Goal: Task Accomplishment & Management: Use online tool/utility

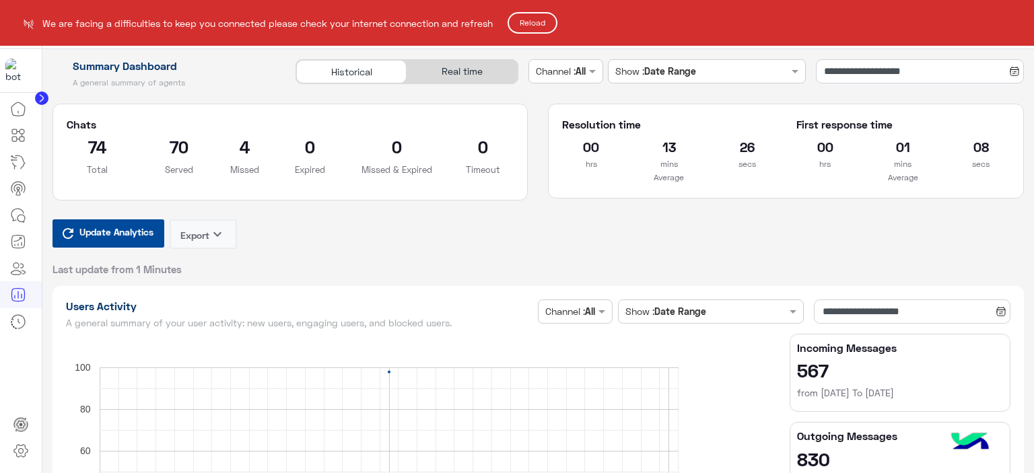
scroll to position [221, 0]
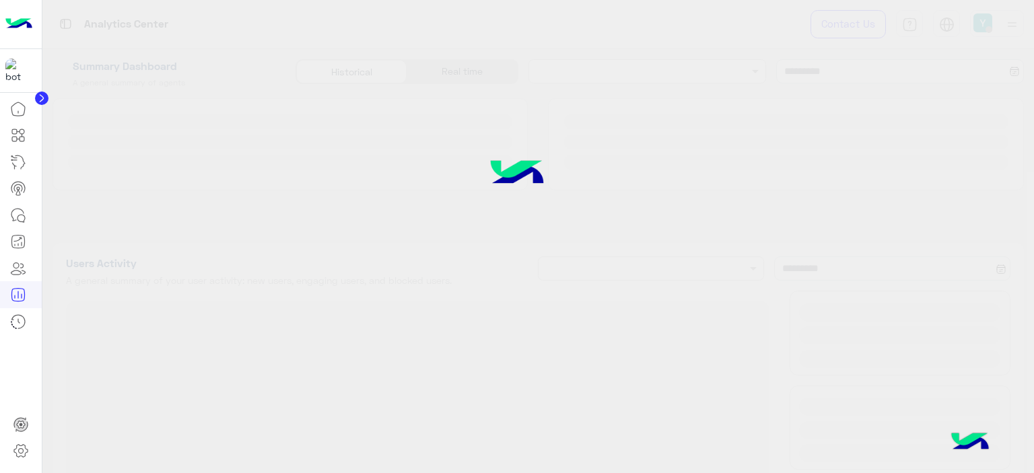
type input "**********"
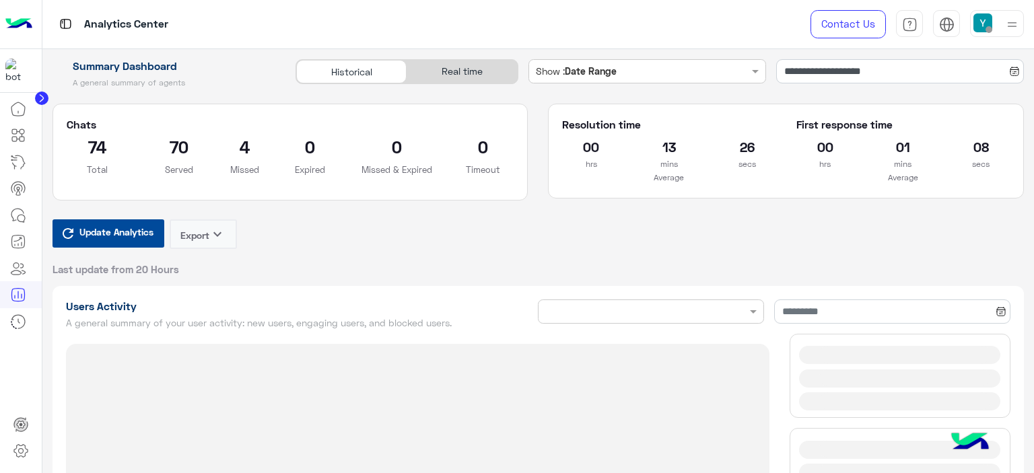
type input "**********"
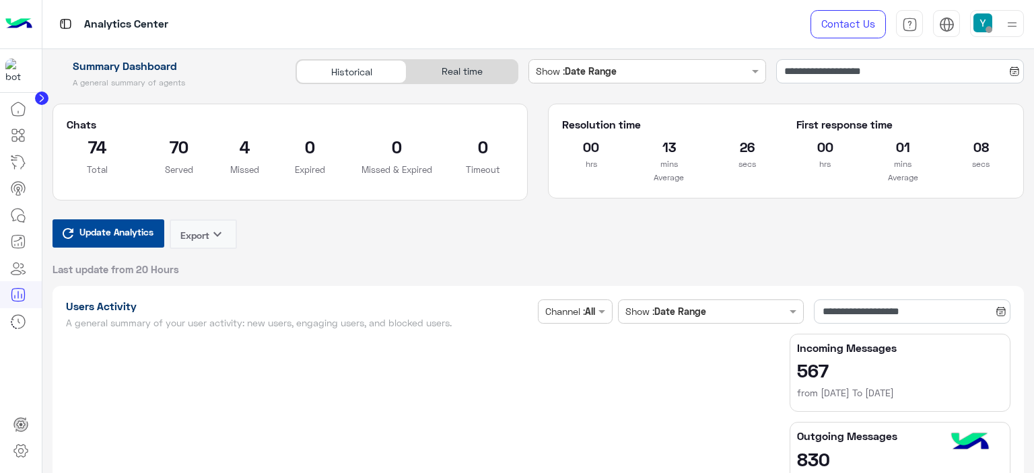
type input "**********"
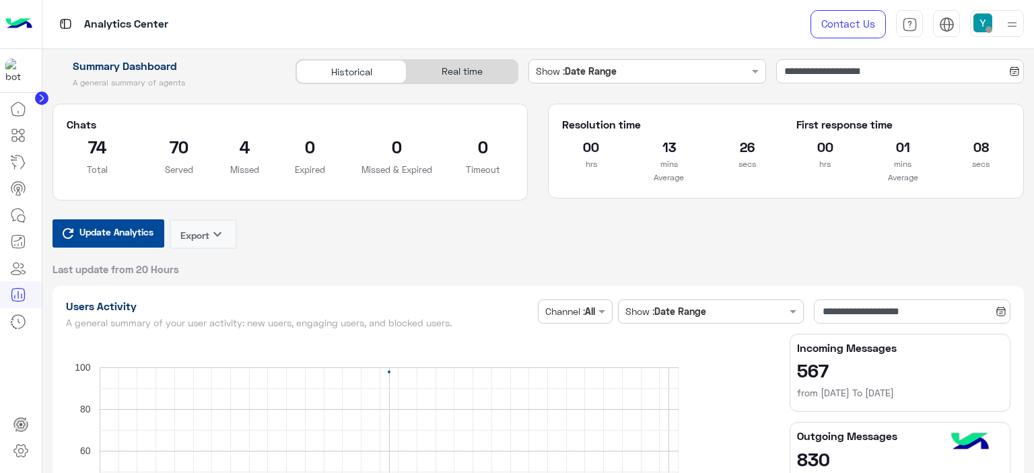
type input "**********"
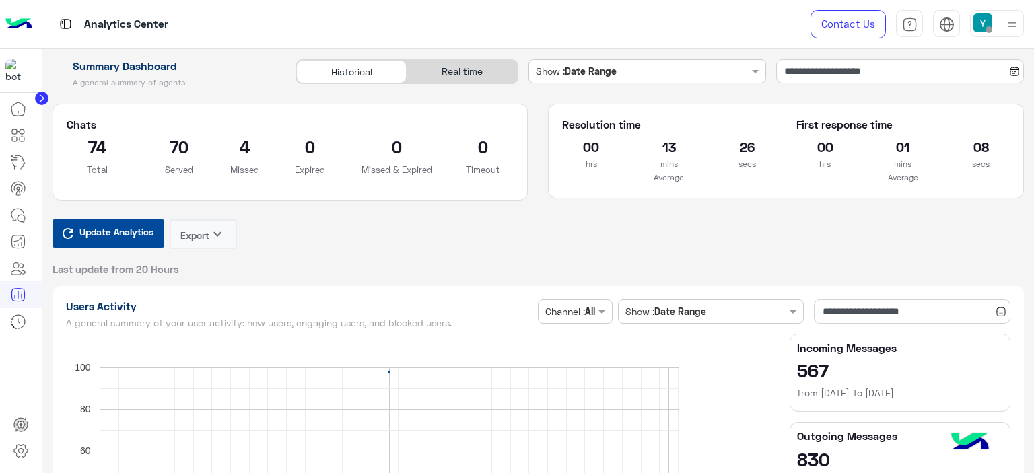
type input "**********"
click at [792, 69] on input "**********" at bounding box center [900, 71] width 248 height 24
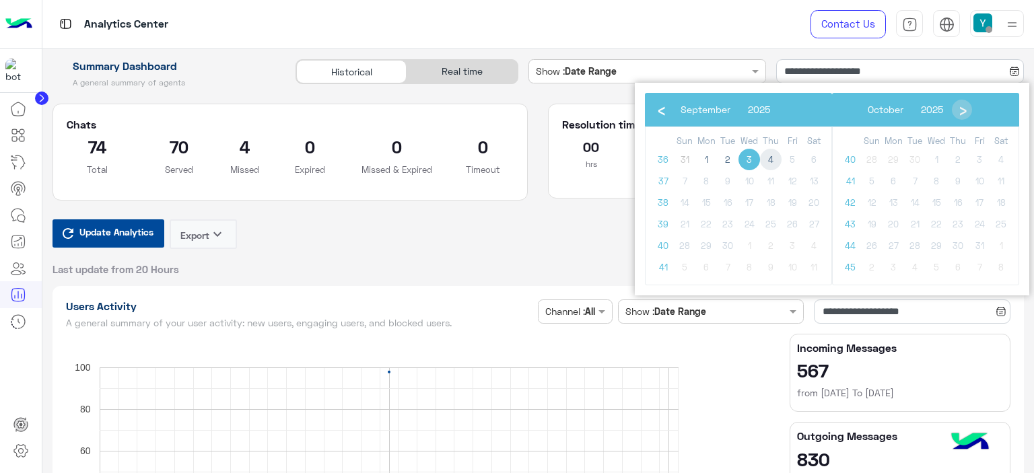
click at [768, 158] on span "4" at bounding box center [771, 160] width 22 height 22
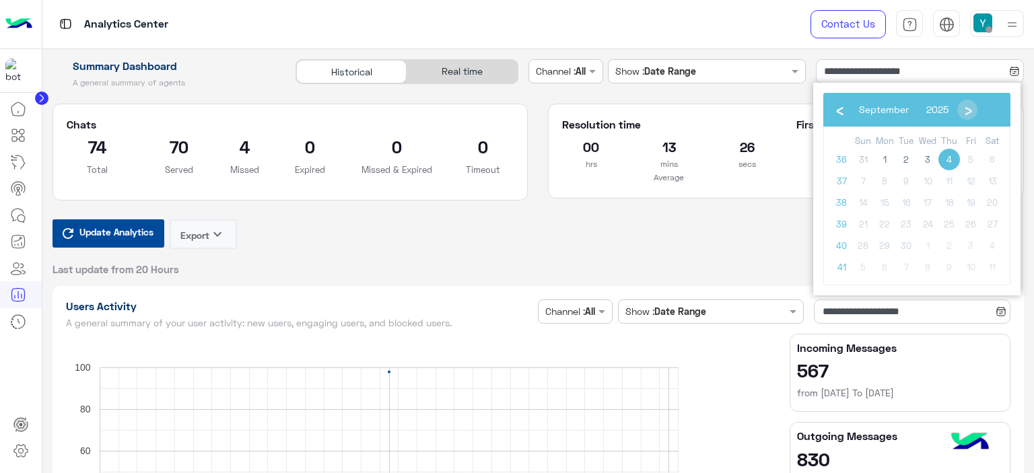
click at [958, 156] on span "4" at bounding box center [949, 160] width 22 height 22
type input "**********"
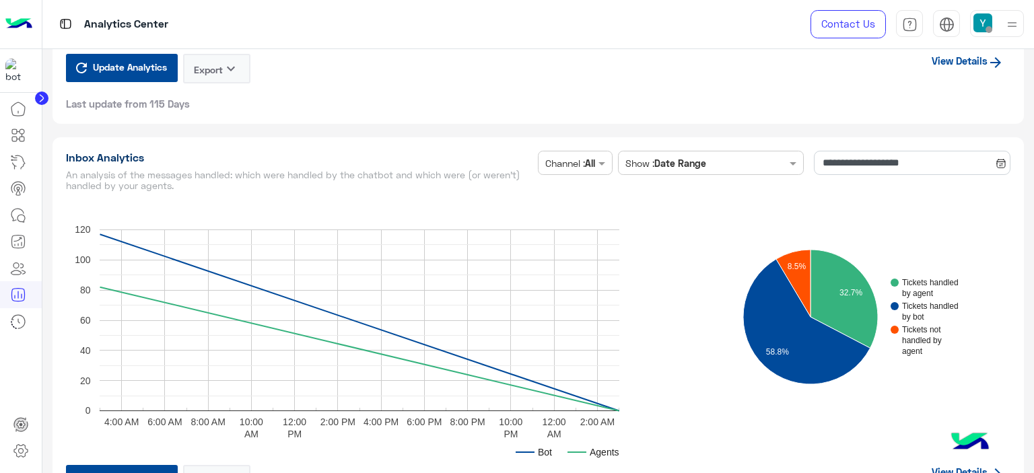
scroll to position [3206, 0]
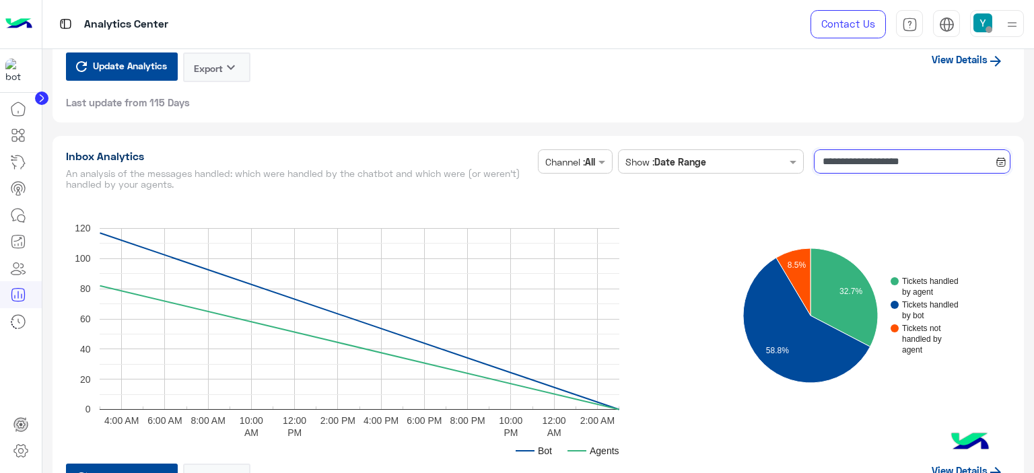
click at [831, 156] on input "**********" at bounding box center [912, 161] width 197 height 24
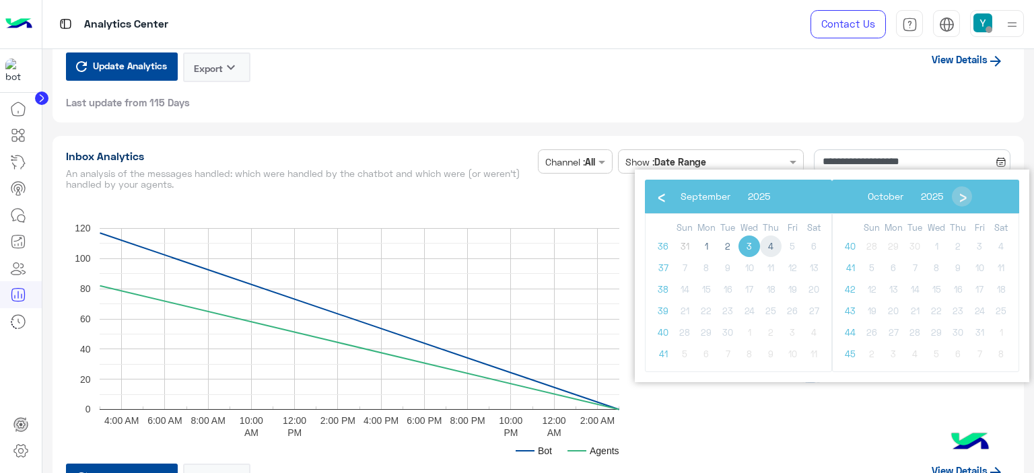
click at [768, 246] on span "4" at bounding box center [771, 247] width 22 height 22
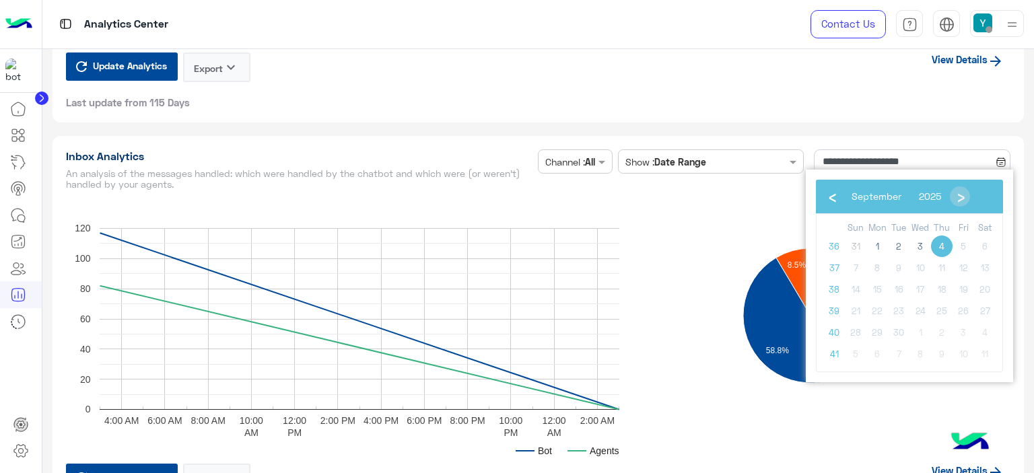
click at [940, 243] on span "4" at bounding box center [942, 247] width 22 height 22
type input "**********"
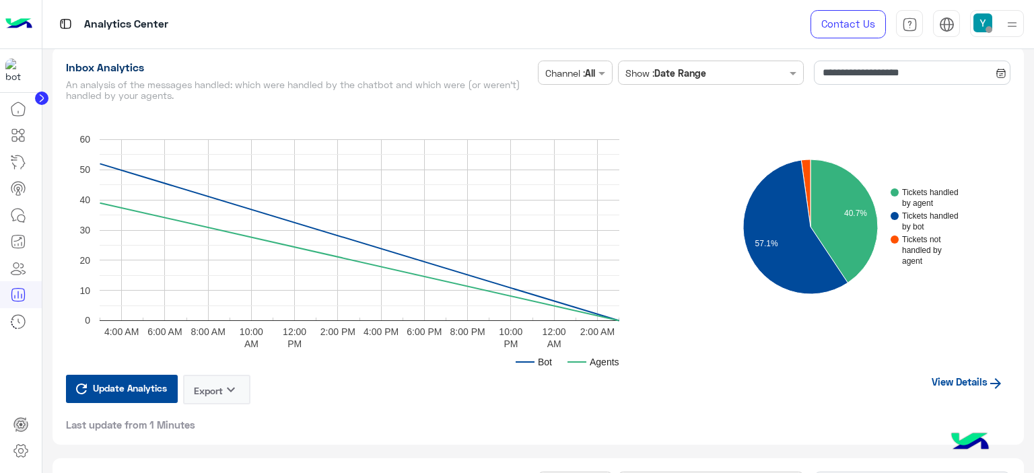
scroll to position [3390, 0]
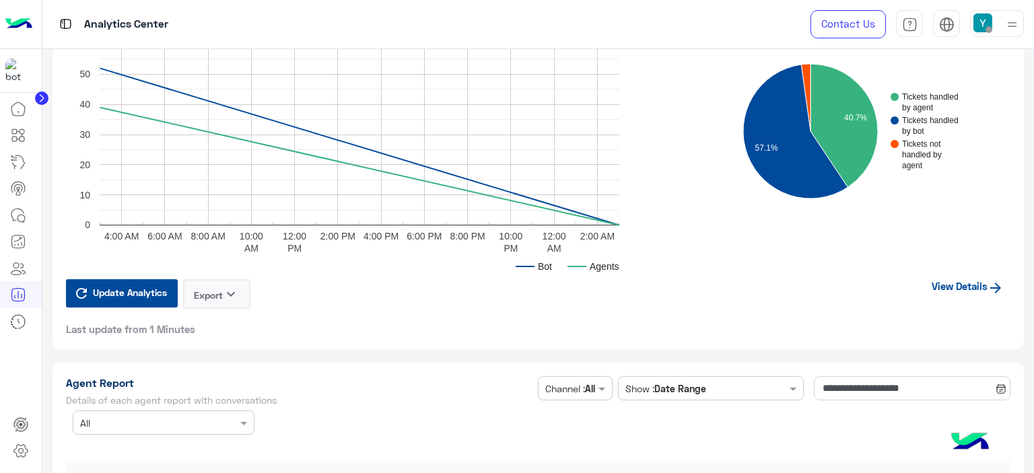
click at [965, 279] on link "View Details" at bounding box center [968, 286] width 86 height 26
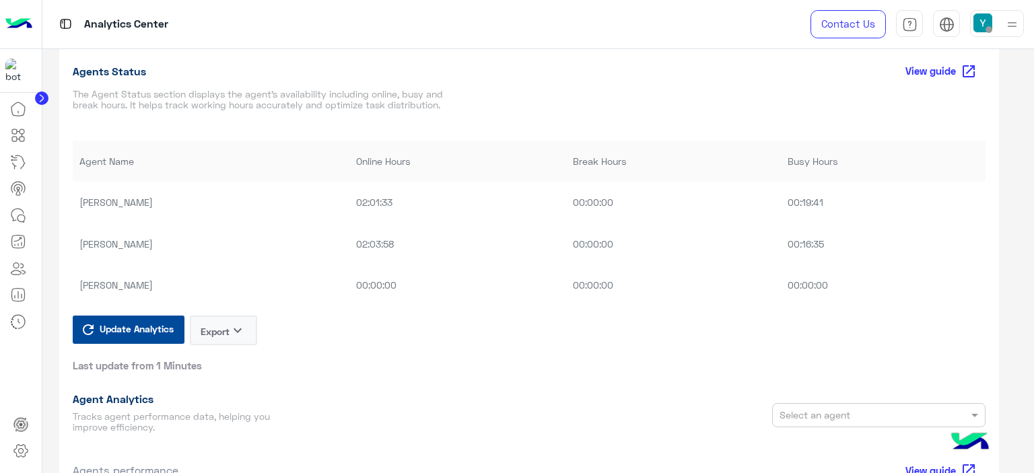
scroll to position [863, 0]
click at [19, 214] on icon at bounding box center [18, 215] width 16 height 16
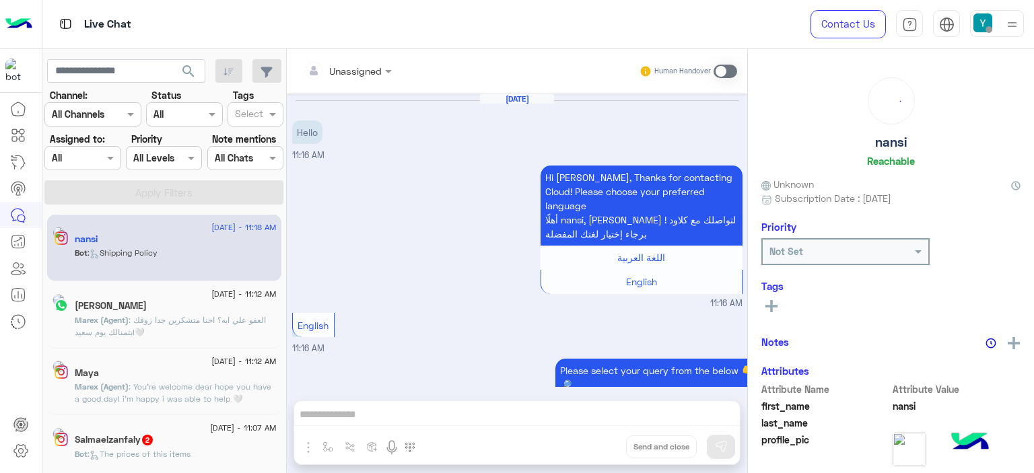
scroll to position [1309, 0]
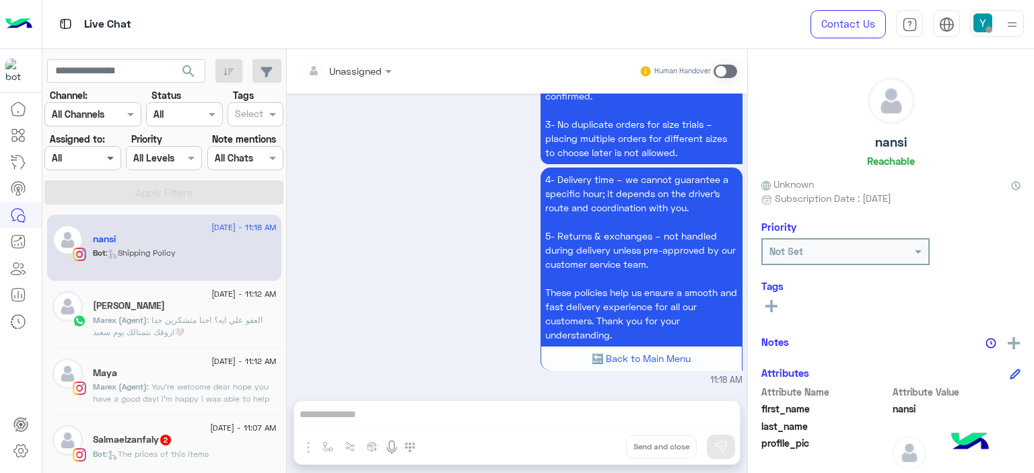
click at [111, 162] on span at bounding box center [112, 158] width 17 height 14
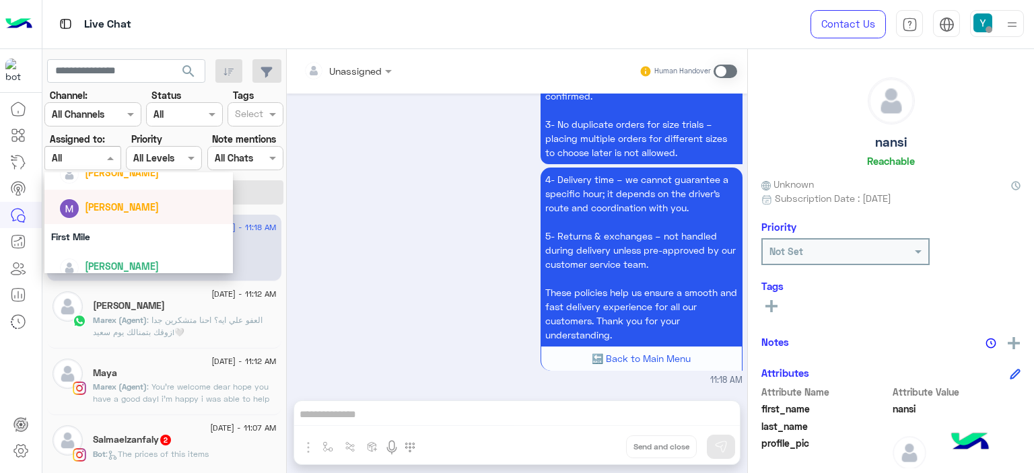
scroll to position [298, 0]
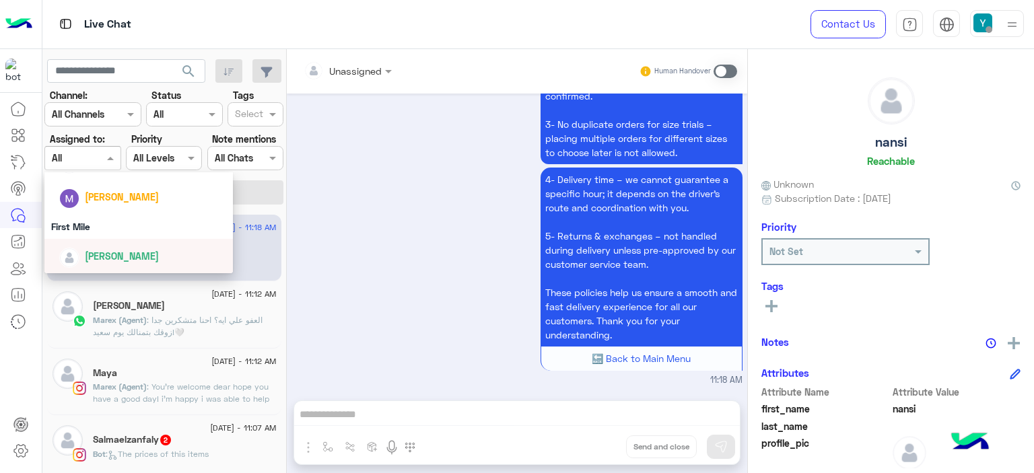
click at [107, 255] on span "[PERSON_NAME]" at bounding box center [122, 255] width 74 height 11
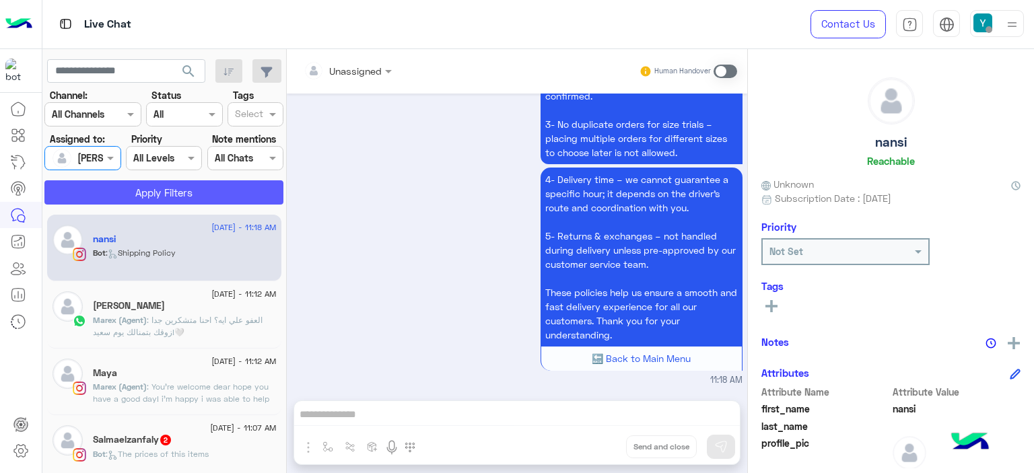
click at [162, 191] on button "Apply Filters" at bounding box center [163, 192] width 239 height 24
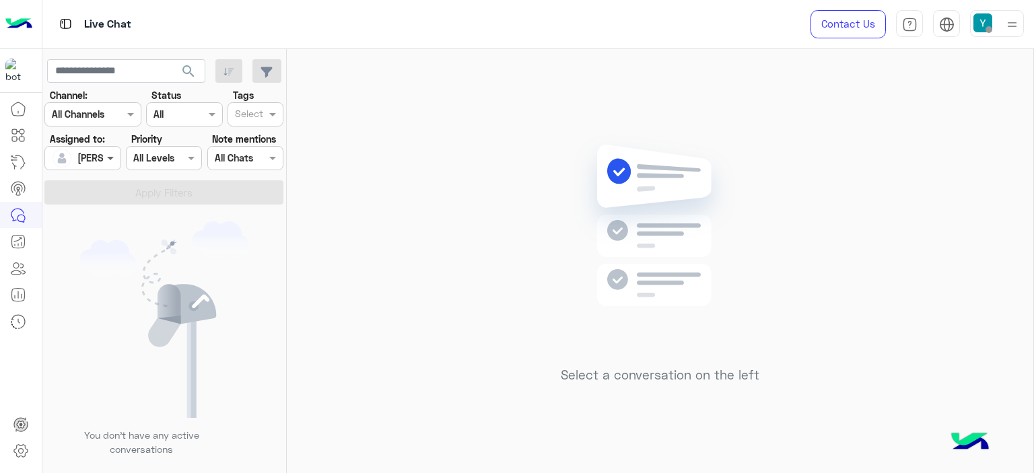
click at [110, 159] on span at bounding box center [112, 158] width 17 height 14
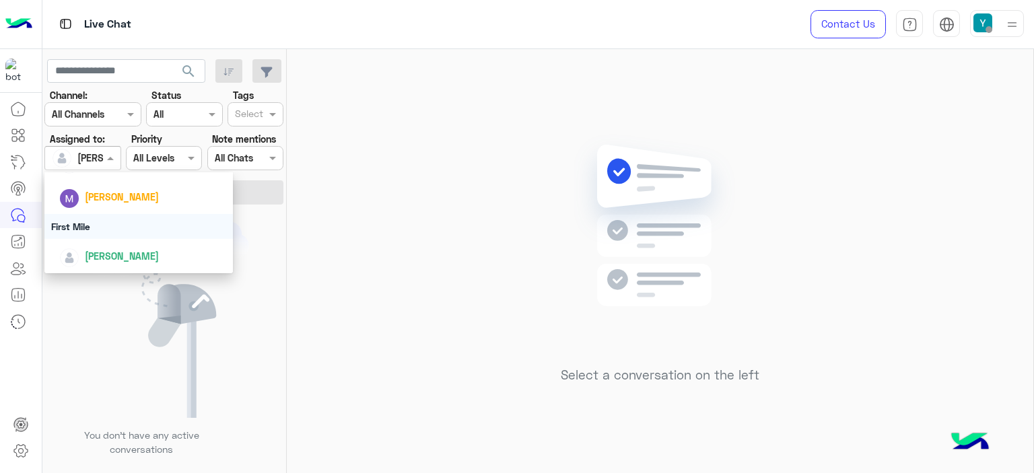
click at [83, 227] on div "First Mile" at bounding box center [138, 226] width 189 height 25
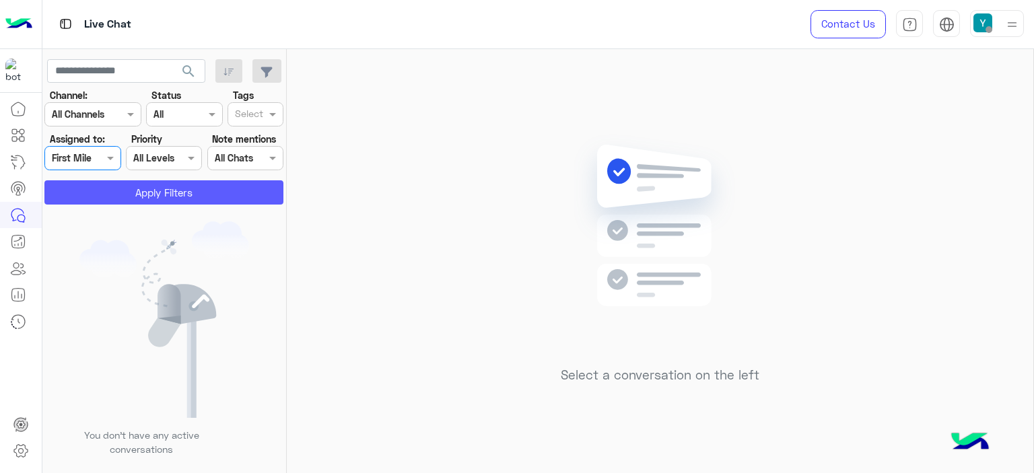
click at [137, 194] on button "Apply Filters" at bounding box center [163, 192] width 239 height 24
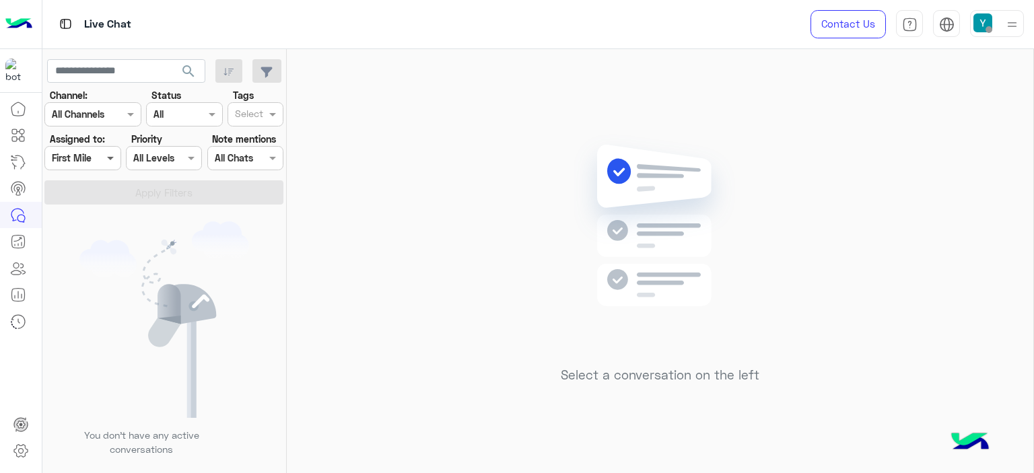
click at [109, 156] on span at bounding box center [112, 158] width 17 height 14
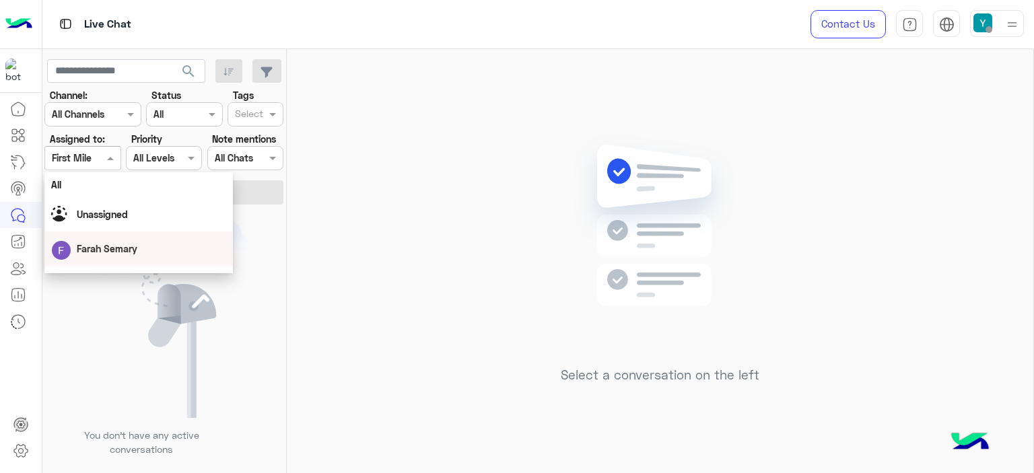
scroll to position [299, 0]
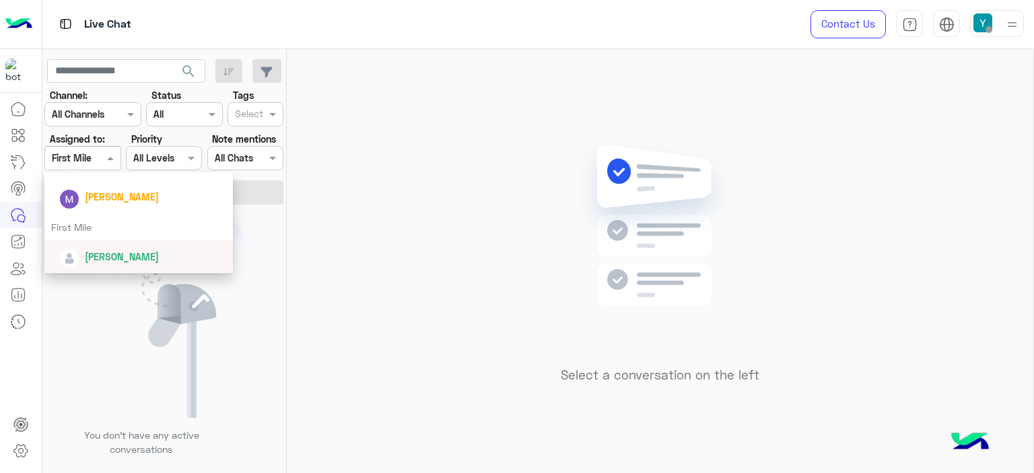
click at [106, 254] on span "[PERSON_NAME]" at bounding box center [122, 256] width 74 height 11
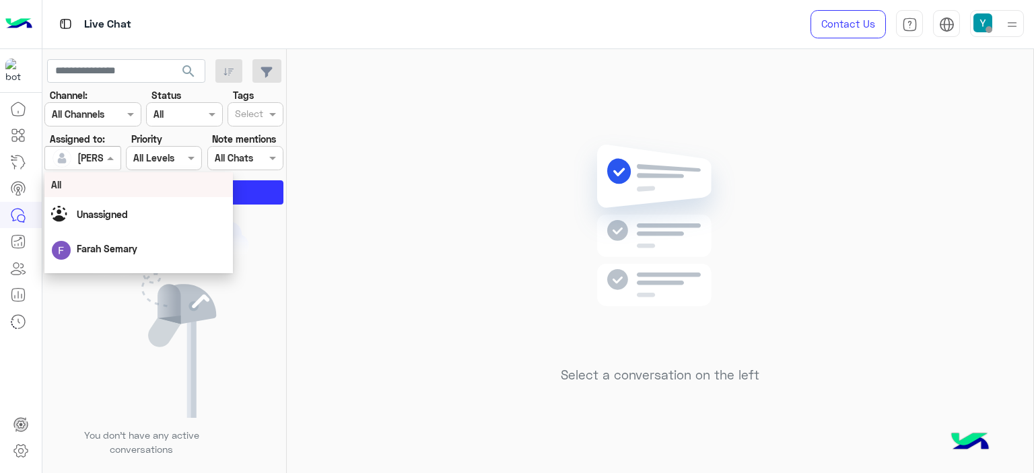
click at [102, 156] on div at bounding box center [82, 157] width 75 height 15
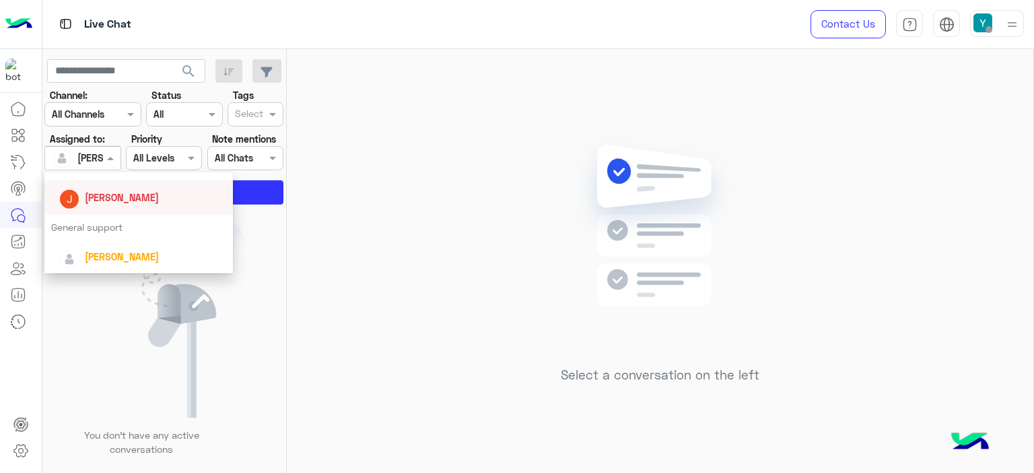
scroll to position [209, 0]
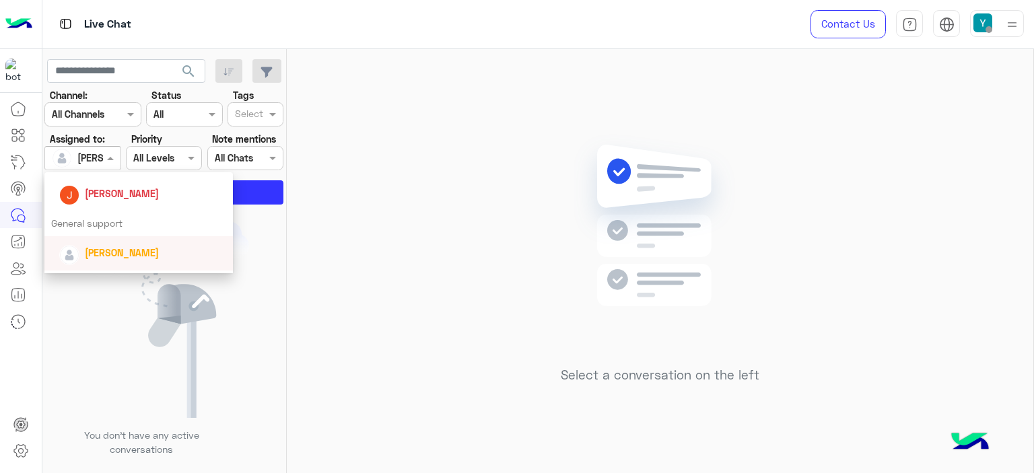
click at [223, 253] on img at bounding box center [164, 319] width 170 height 197
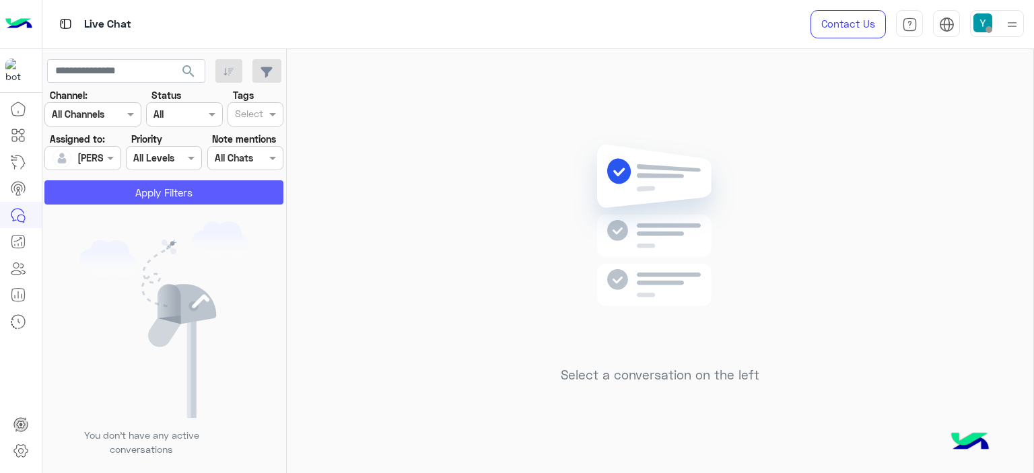
click at [183, 188] on button "Apply Filters" at bounding box center [163, 192] width 239 height 24
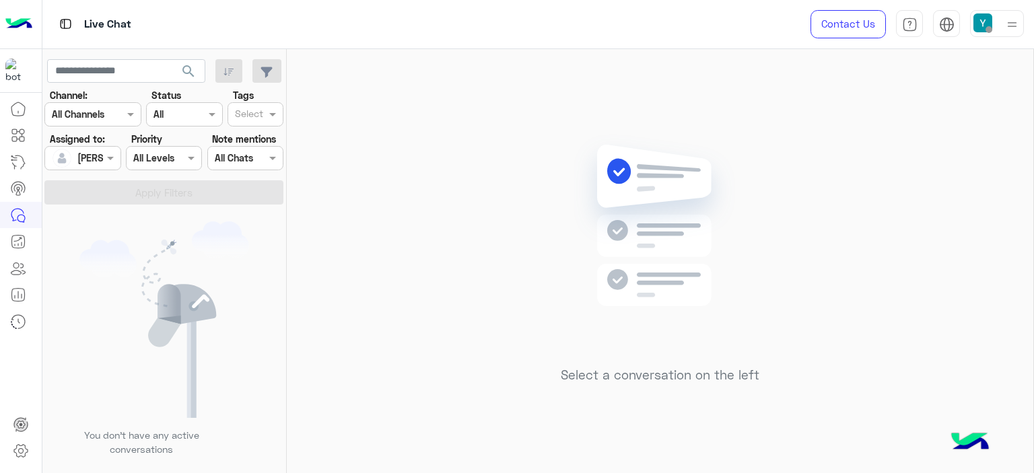
click at [982, 26] on img at bounding box center [982, 22] width 19 height 19
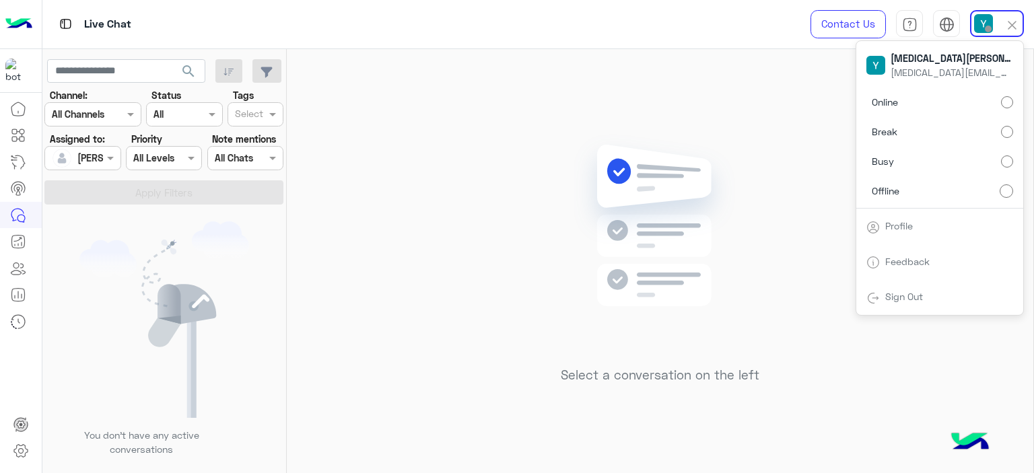
click at [1015, 104] on div "Online Break Busy Offline" at bounding box center [939, 149] width 167 height 118
click at [784, 108] on div "Select a conversation on the left" at bounding box center [660, 264] width 747 height 430
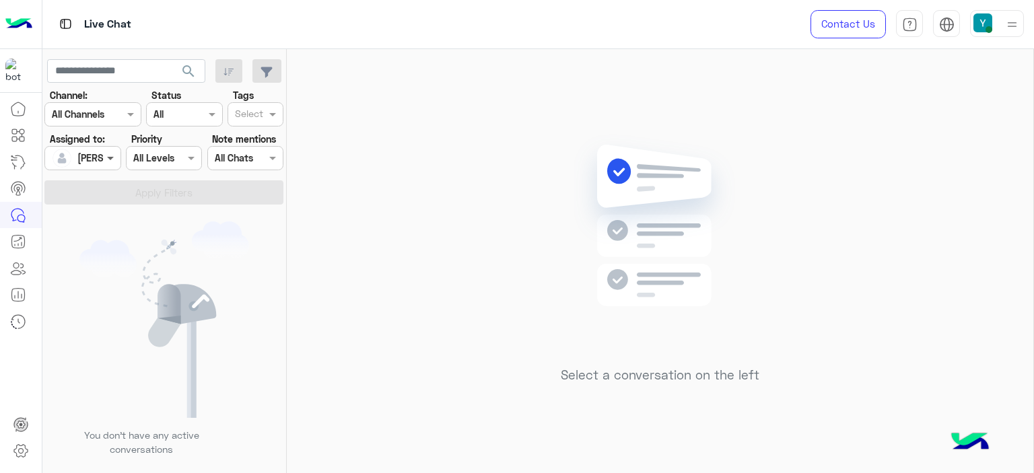
click at [107, 156] on span at bounding box center [112, 158] width 17 height 14
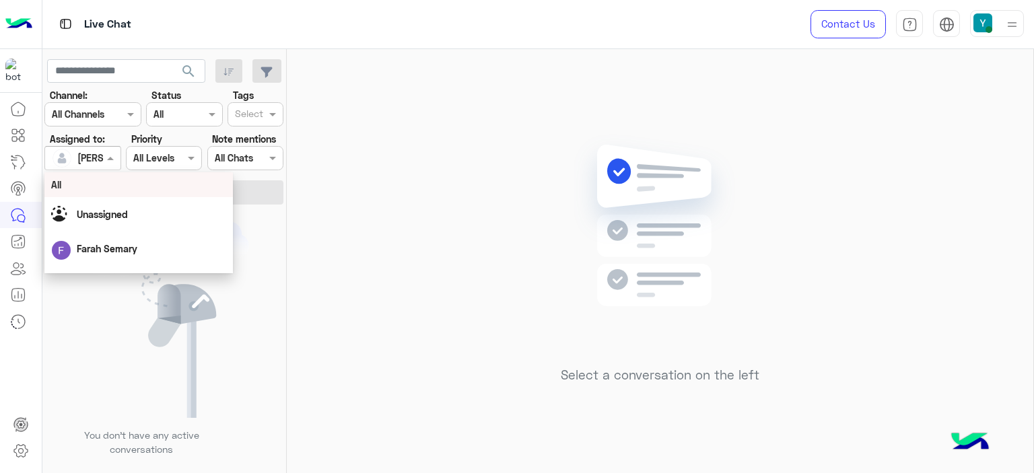
click at [77, 182] on div "All" at bounding box center [138, 185] width 175 height 14
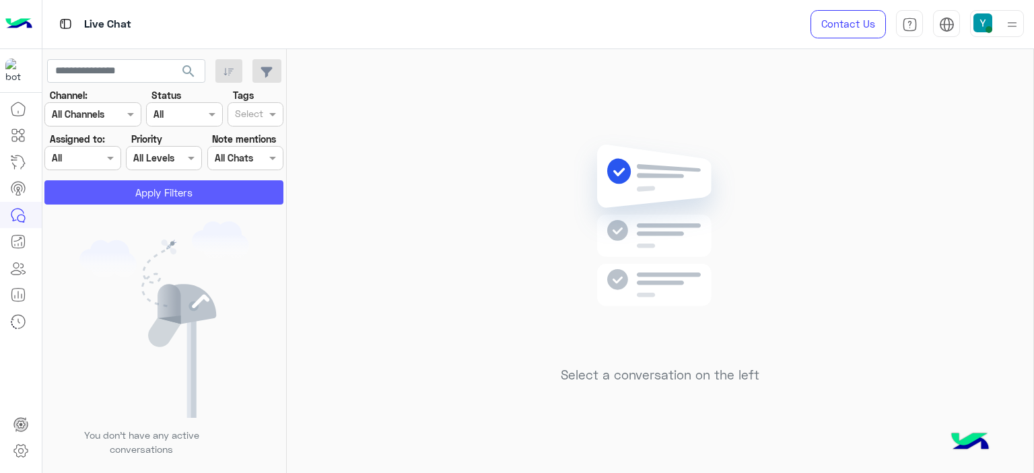
click at [192, 184] on button "Apply Filters" at bounding box center [163, 192] width 239 height 24
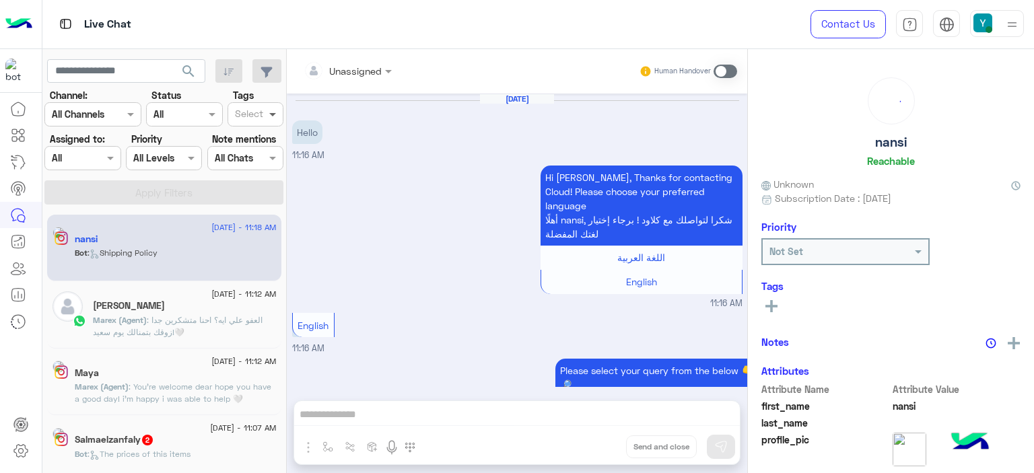
scroll to position [1309, 0]
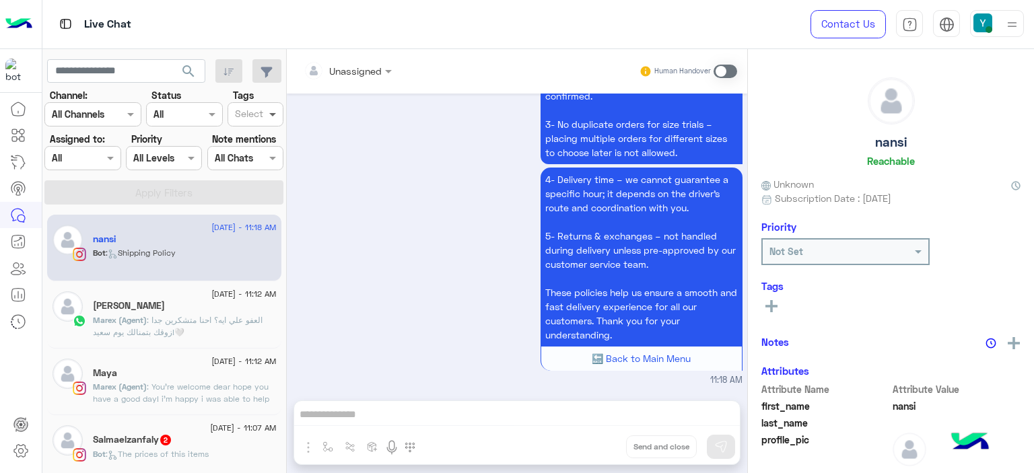
click at [271, 113] on span at bounding box center [274, 114] width 17 height 14
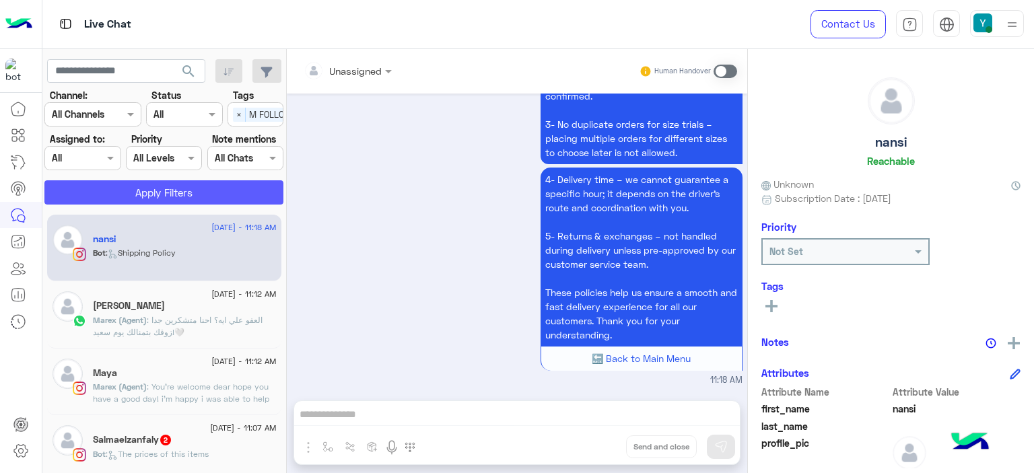
click at [187, 191] on button "Apply Filters" at bounding box center [163, 192] width 239 height 24
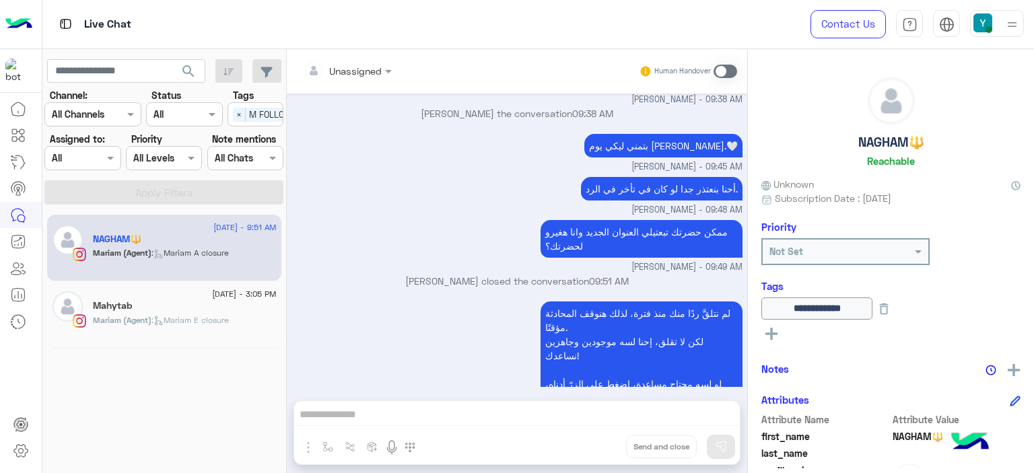
scroll to position [1223, 0]
click at [238, 116] on span "×" at bounding box center [239, 115] width 13 height 14
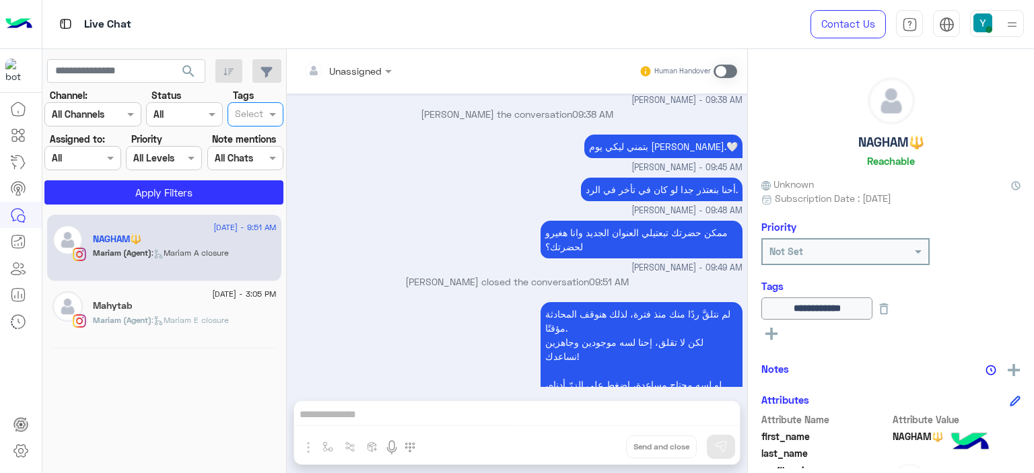
scroll to position [0, 0]
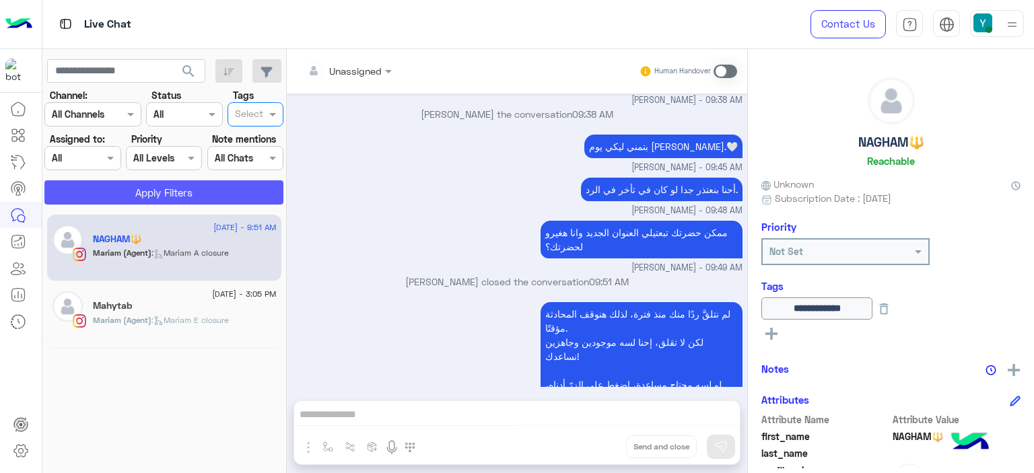
click at [135, 191] on button "Apply Filters" at bounding box center [163, 192] width 239 height 24
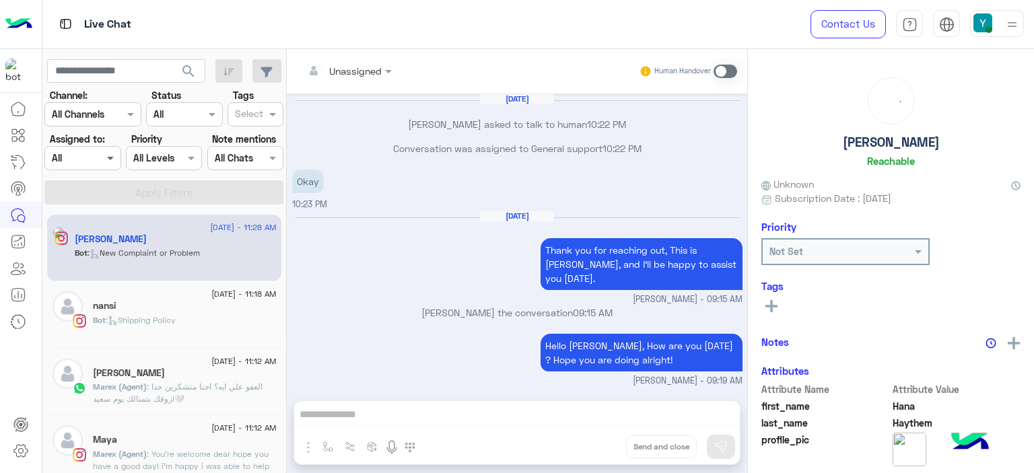
scroll to position [1197, 0]
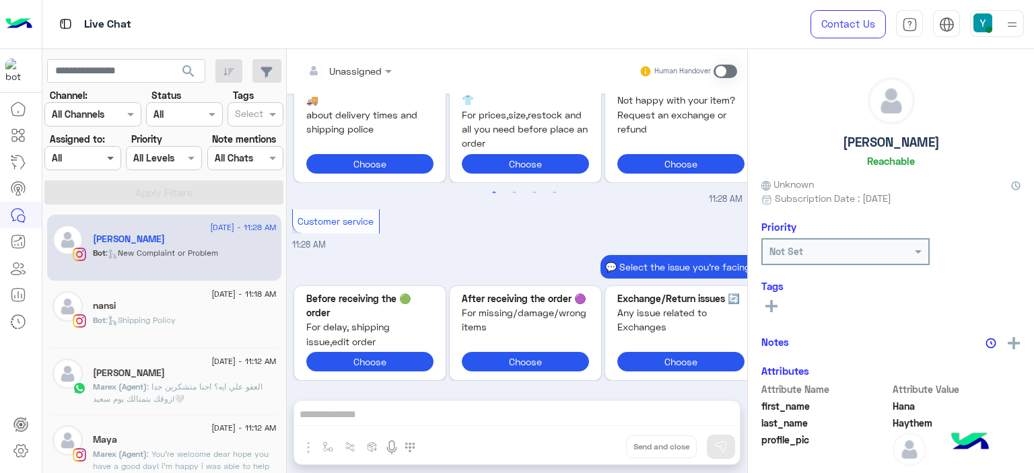
click at [109, 156] on span at bounding box center [112, 158] width 17 height 14
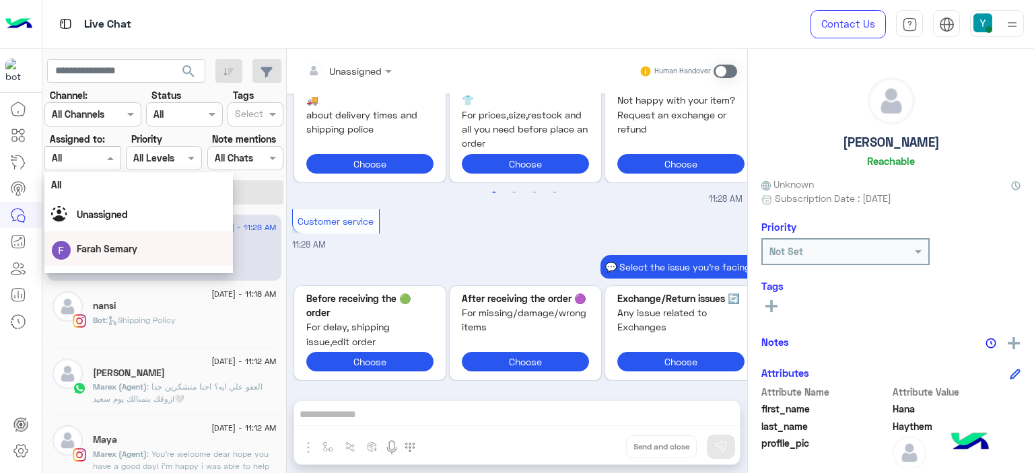
scroll to position [298, 0]
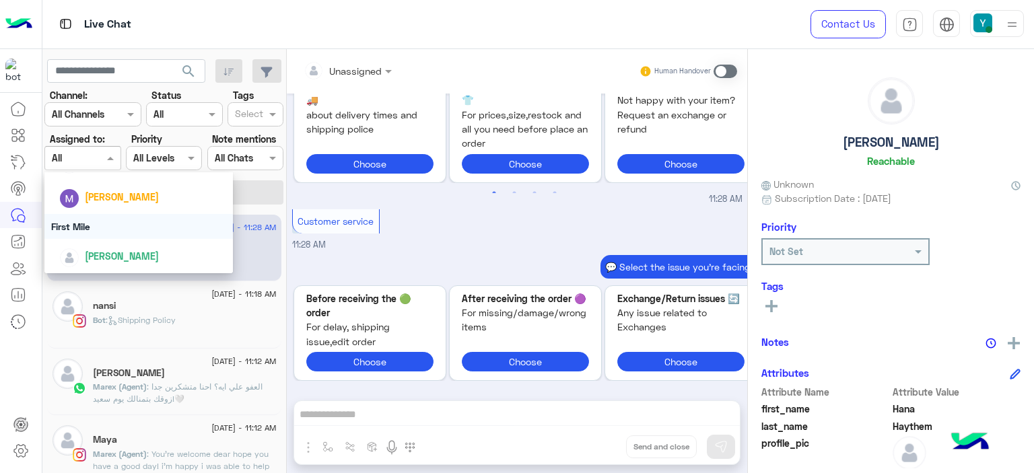
click at [78, 226] on div "First Mile" at bounding box center [138, 226] width 189 height 25
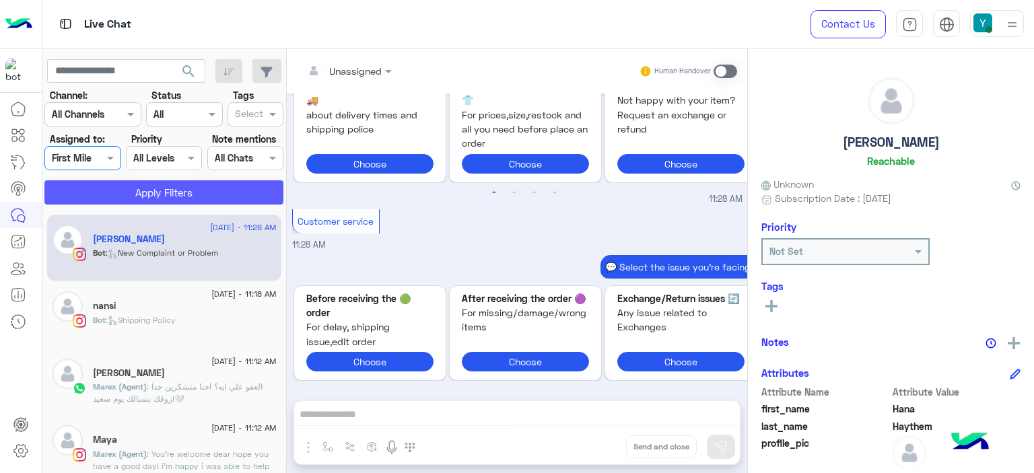
click at [136, 191] on button "Apply Filters" at bounding box center [163, 192] width 239 height 24
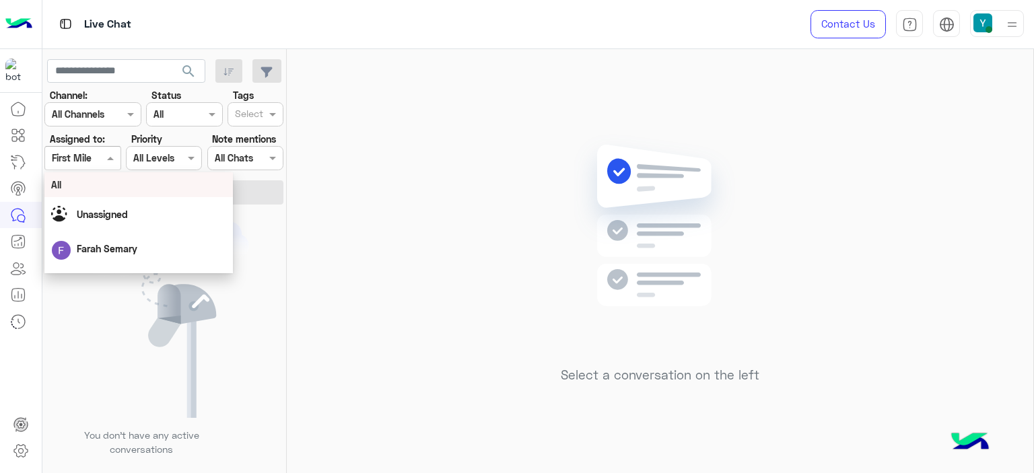
click at [106, 155] on span at bounding box center [112, 158] width 17 height 14
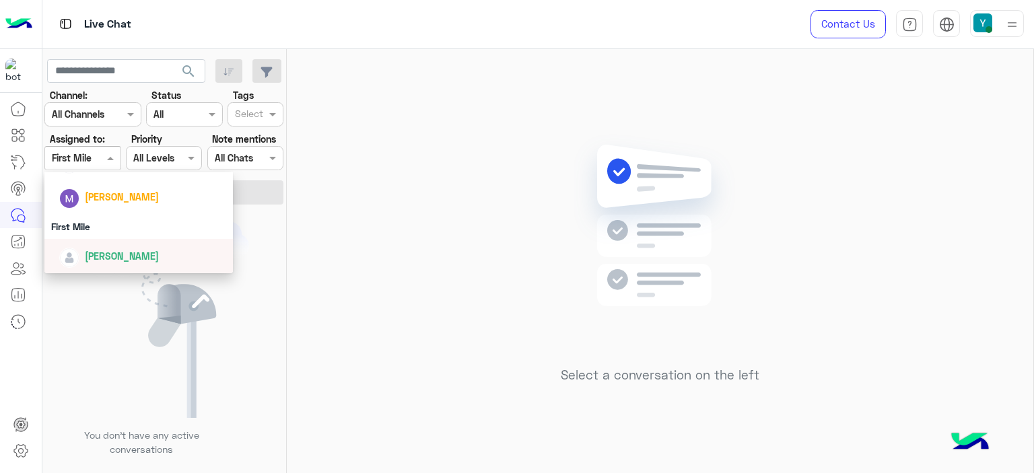
click at [99, 257] on span "[PERSON_NAME]" at bounding box center [122, 255] width 74 height 11
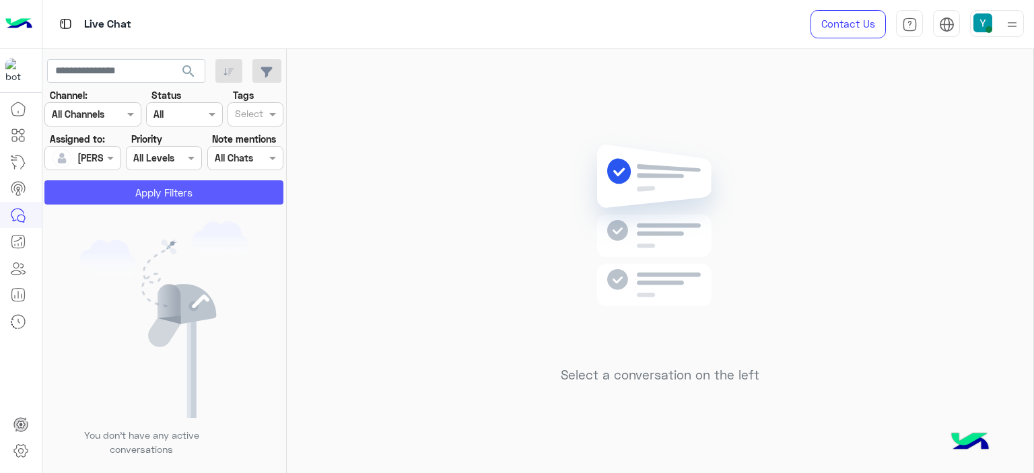
click at [132, 191] on button "Apply Filters" at bounding box center [163, 192] width 239 height 24
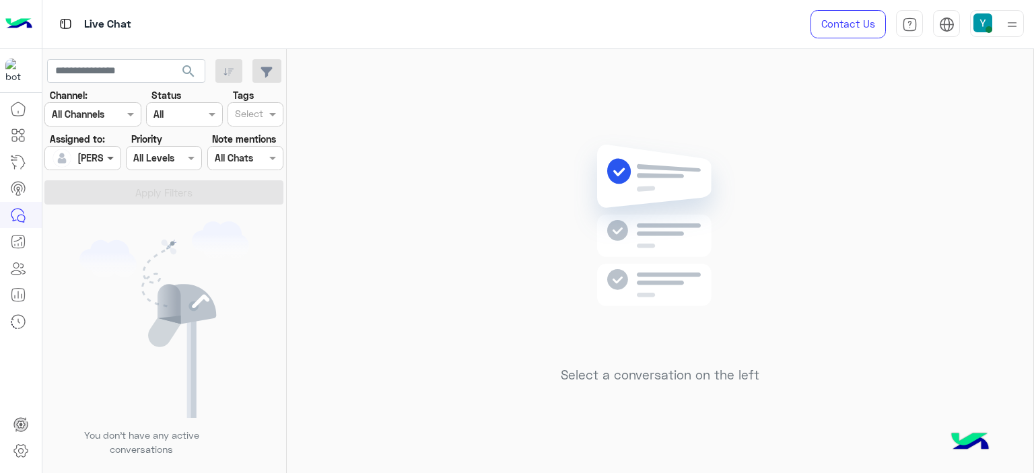
click at [106, 155] on span at bounding box center [112, 158] width 17 height 14
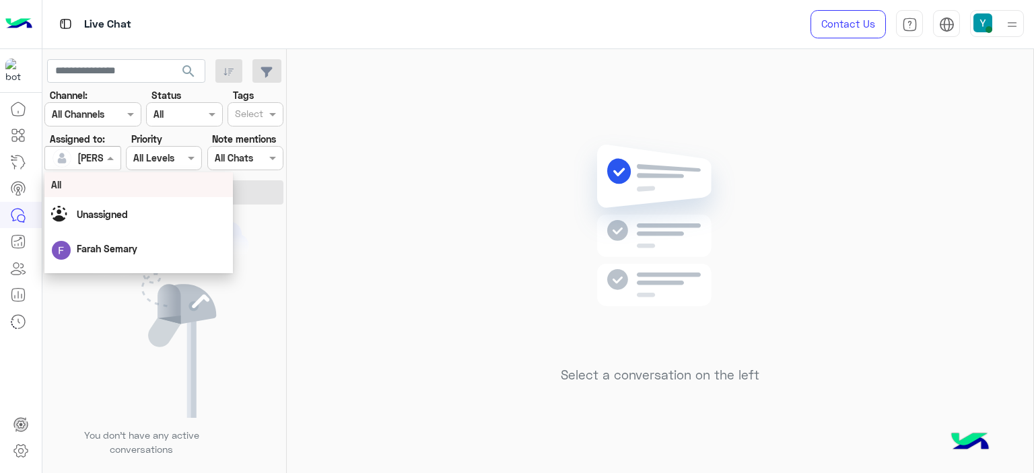
click at [85, 184] on div "All" at bounding box center [138, 185] width 175 height 14
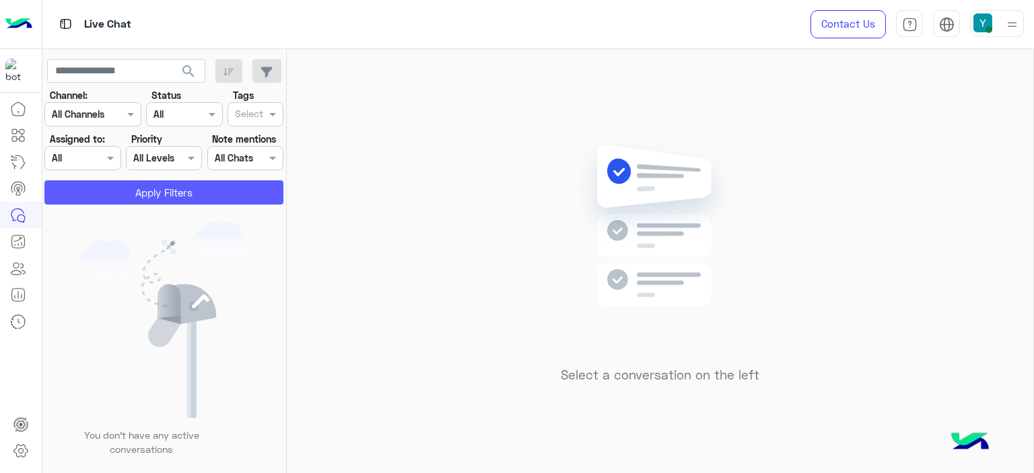
click at [139, 185] on button "Apply Filters" at bounding box center [163, 192] width 239 height 24
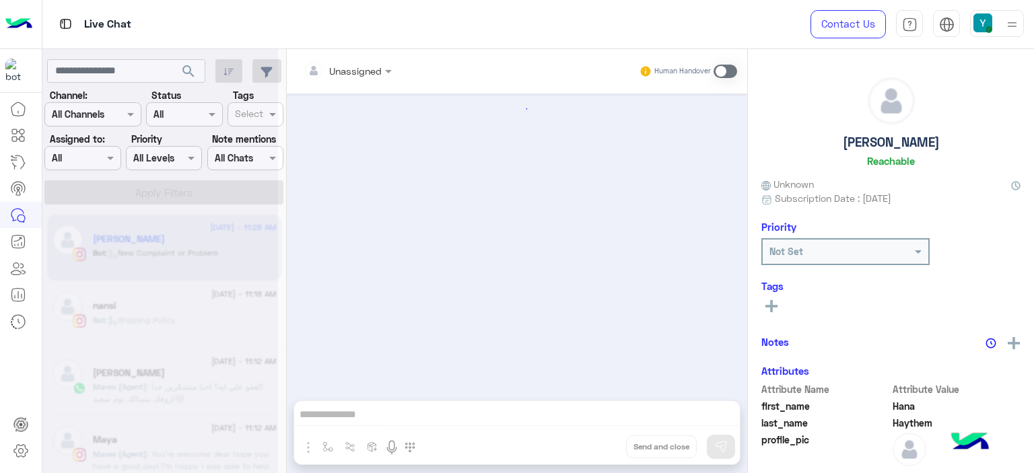
scroll to position [1197, 0]
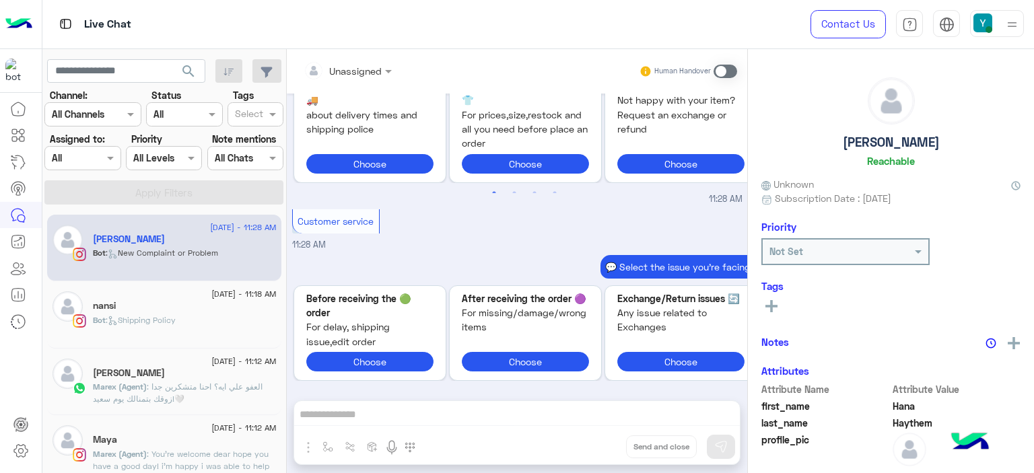
click at [272, 113] on span at bounding box center [274, 114] width 17 height 14
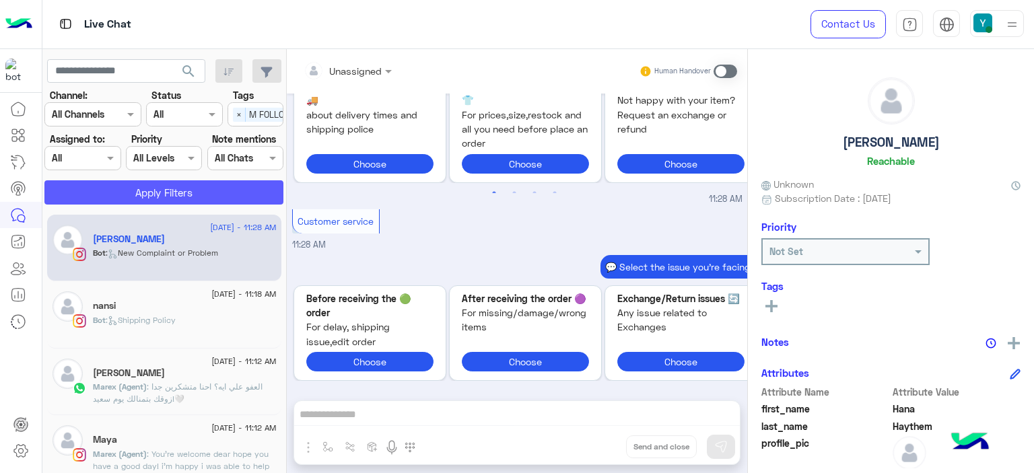
click at [215, 185] on button "Apply Filters" at bounding box center [163, 192] width 239 height 24
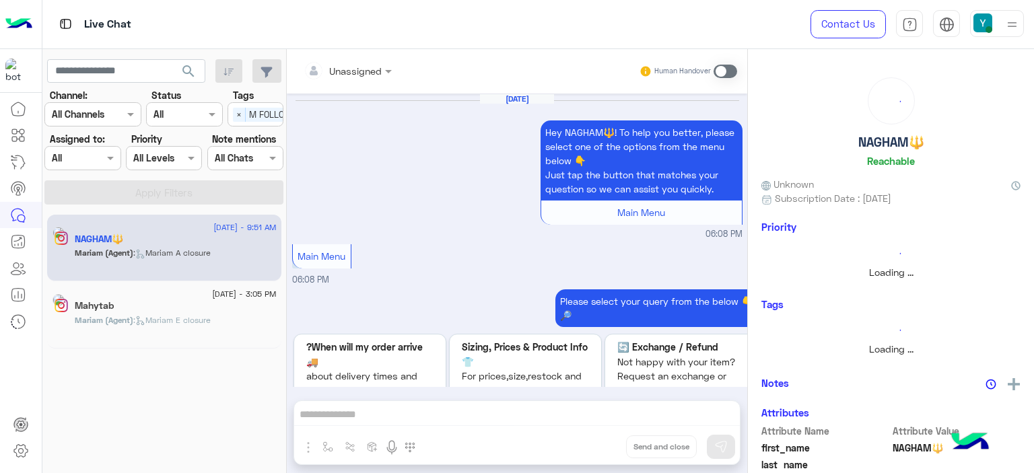
scroll to position [1270, 0]
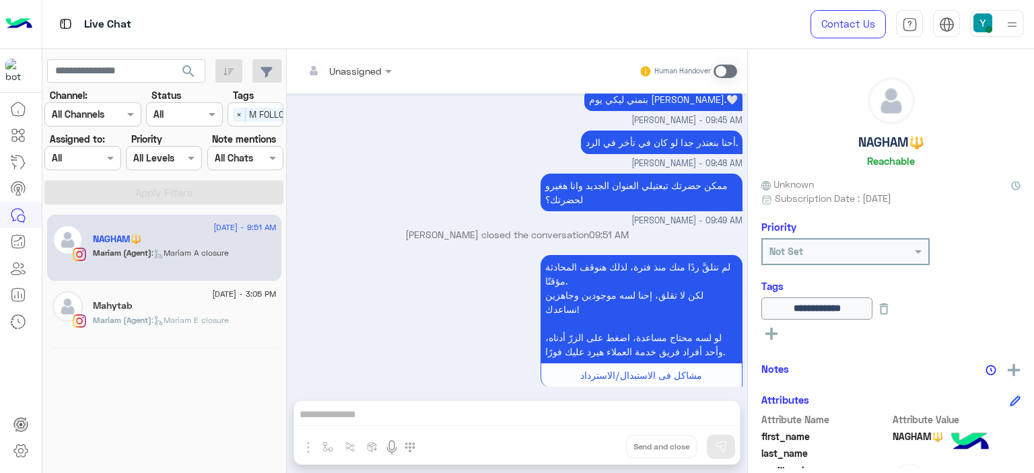
click at [662, 20] on div "Live Chat" at bounding box center [372, 24] width 661 height 48
